Goal: Task Accomplishment & Management: Manage account settings

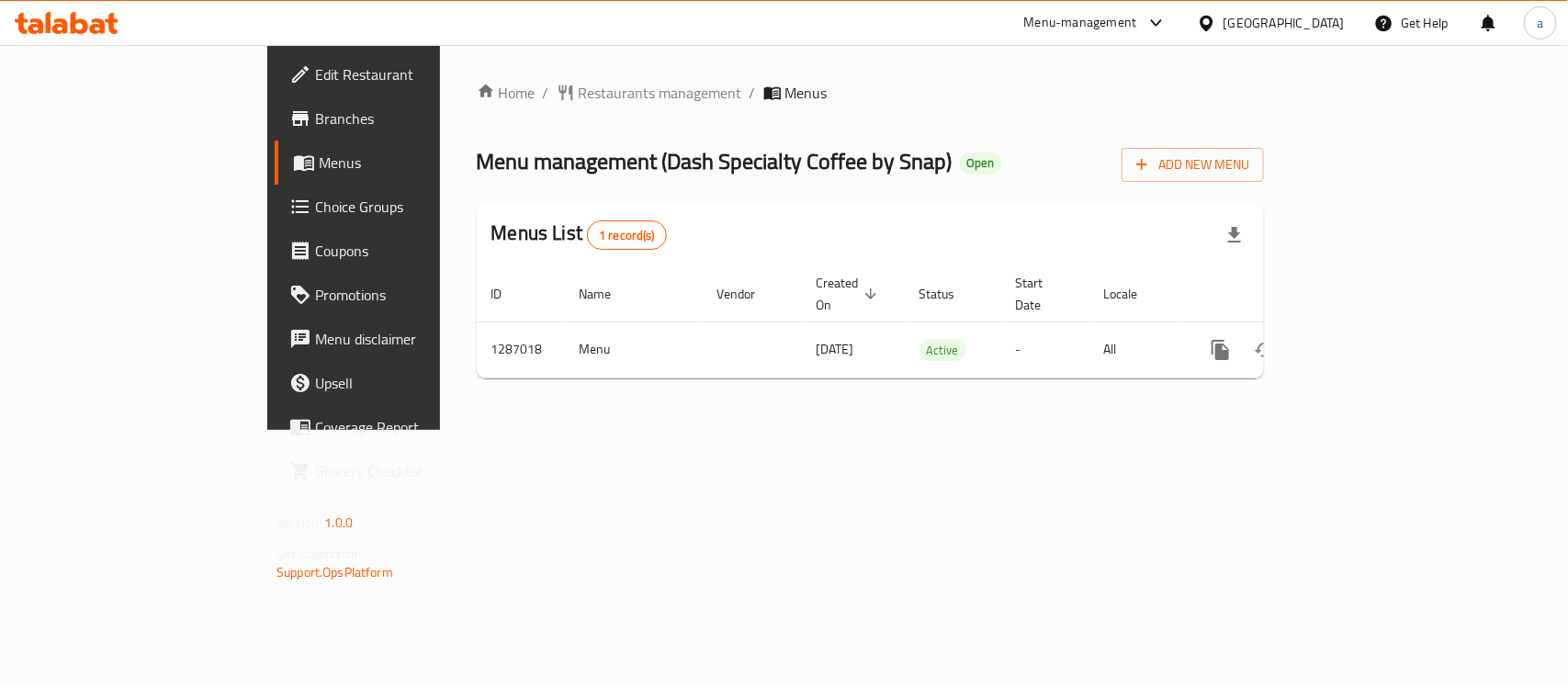
click at [1265, 19] on div "[GEOGRAPHIC_DATA]" at bounding box center [1283, 23] width 121 height 21
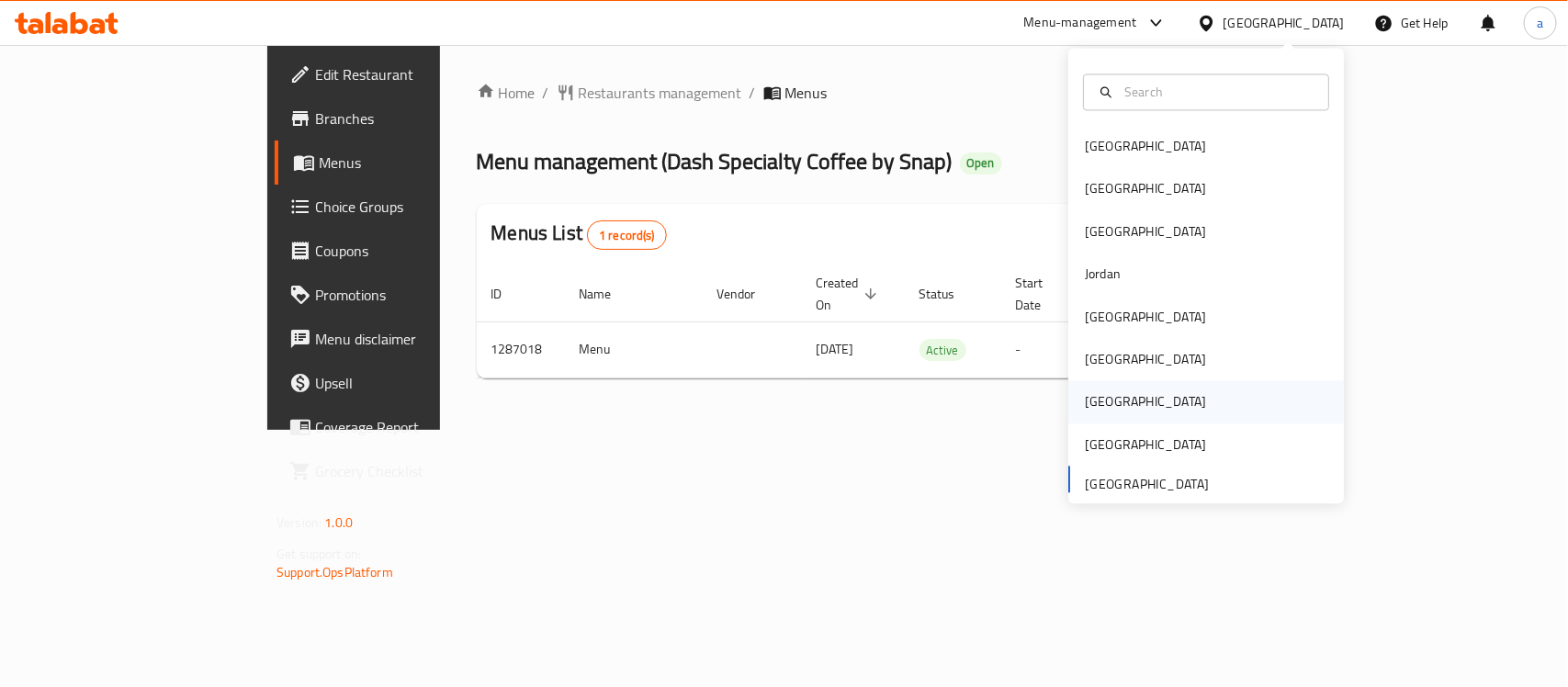
click at [1085, 400] on div "[GEOGRAPHIC_DATA]" at bounding box center [1145, 403] width 121 height 21
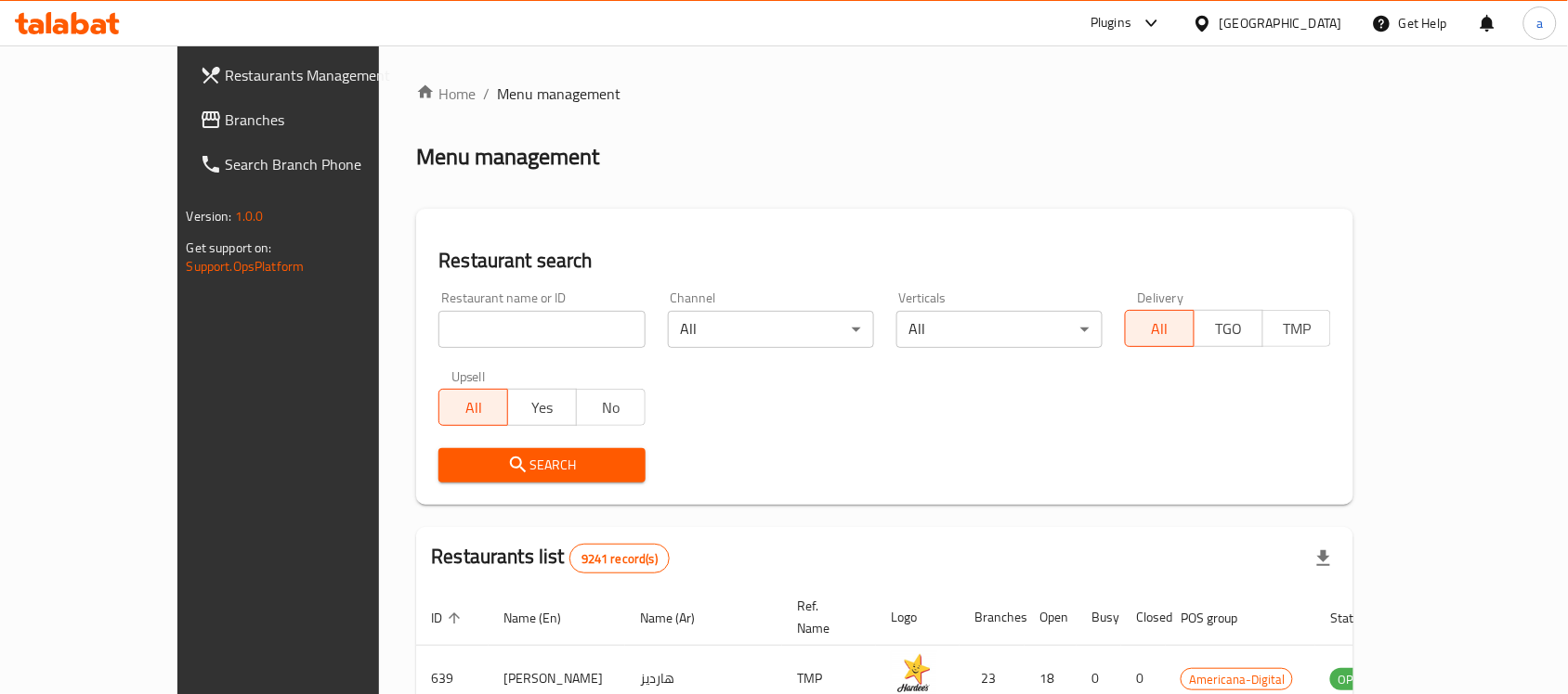
click at [226, 113] on span "Branches" at bounding box center [325, 119] width 198 height 22
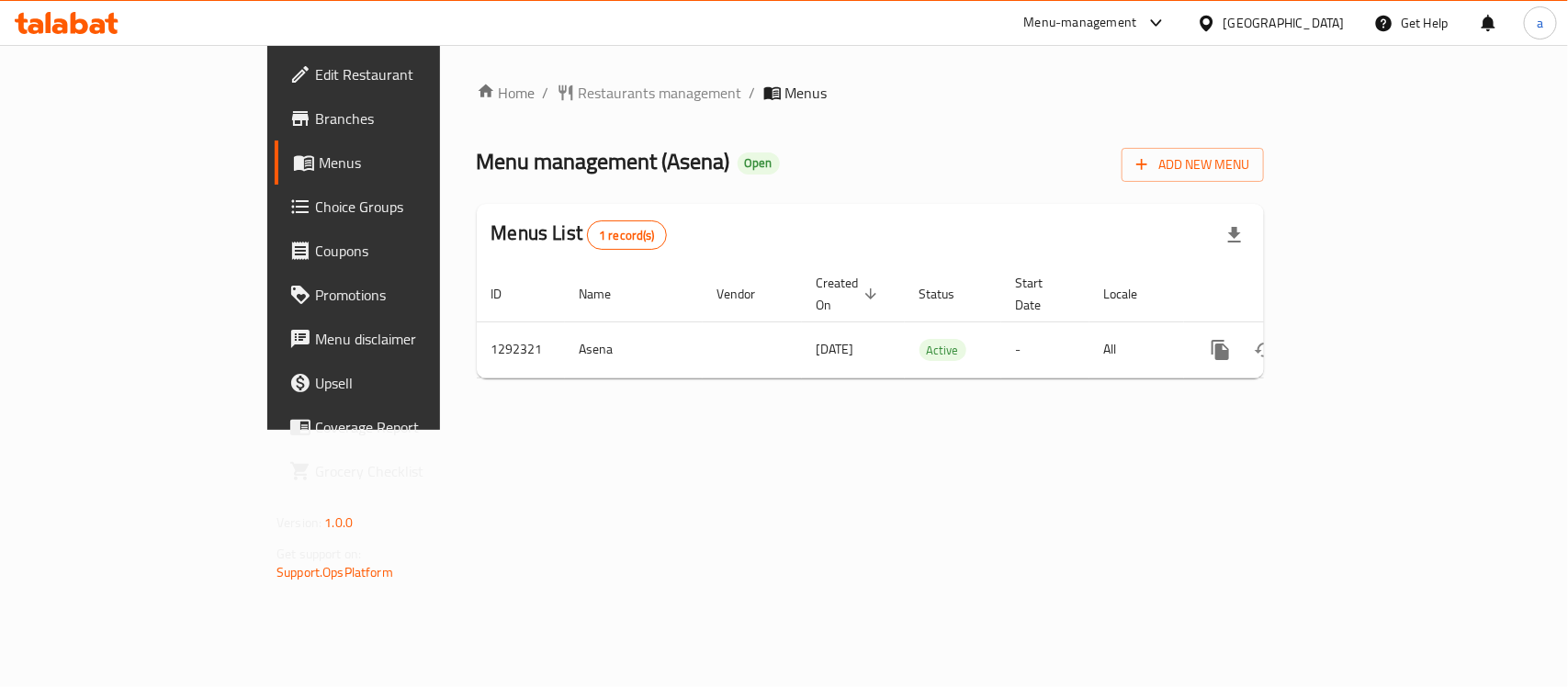
click at [504, 163] on span "Menu management ( Asena )" at bounding box center [603, 162] width 254 height 41
copy span "Asena"
click at [315, 75] on span "Edit Restaurant" at bounding box center [414, 73] width 199 height 22
